Goal: Task Accomplishment & Management: Manage account settings

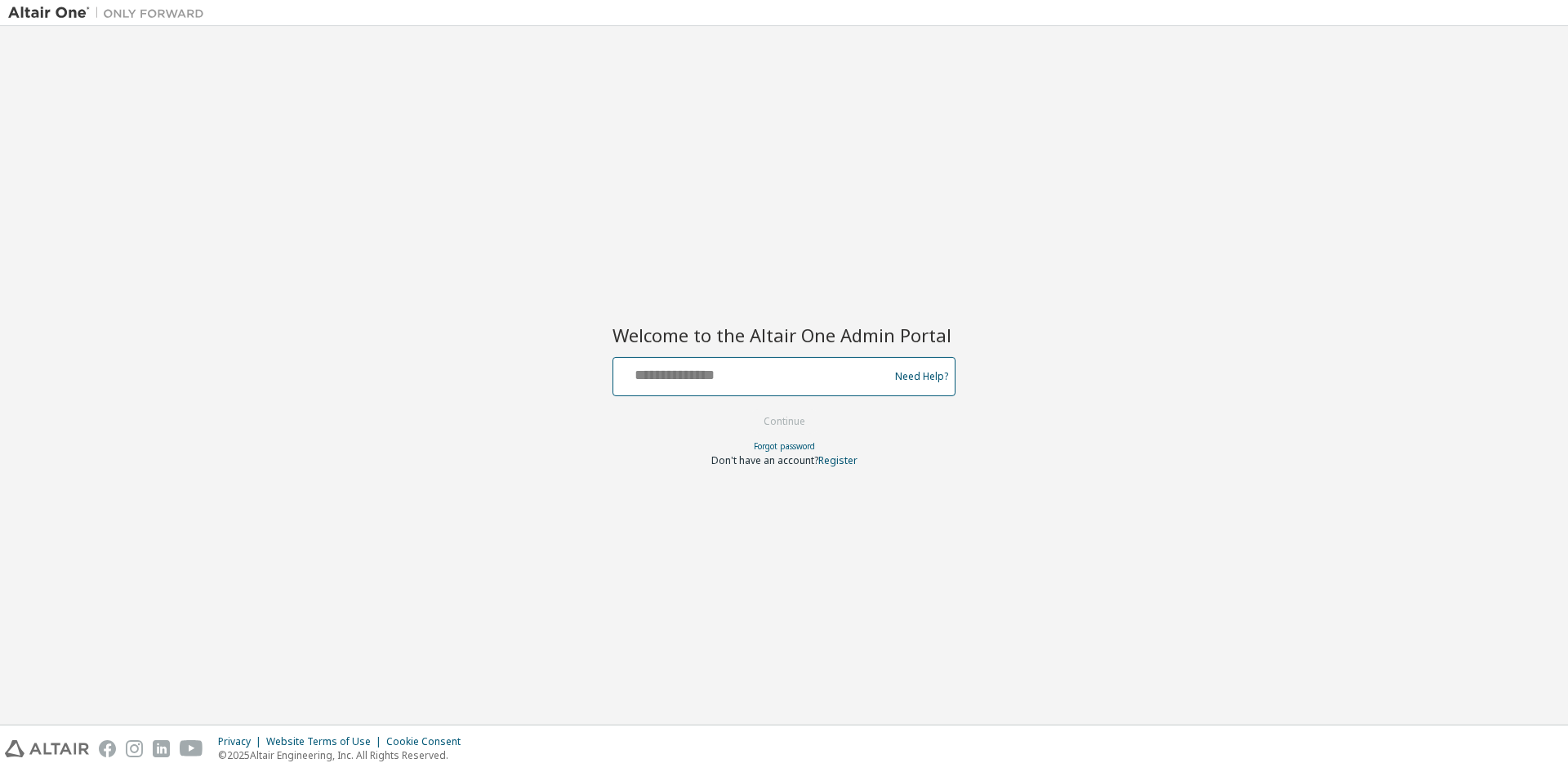
click at [811, 380] on input "text" at bounding box center [753, 373] width 267 height 23
type input "**********"
click at [780, 422] on button "Continue" at bounding box center [784, 421] width 76 height 24
